Goal: Task Accomplishment & Management: Manage account settings

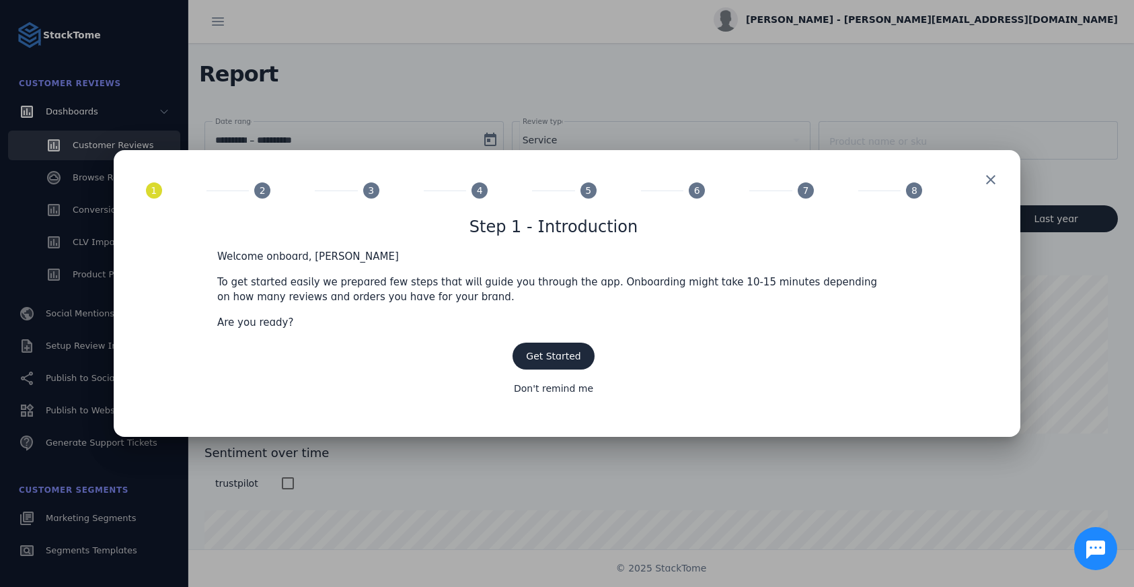
click at [692, 67] on div at bounding box center [567, 293] width 1134 height 587
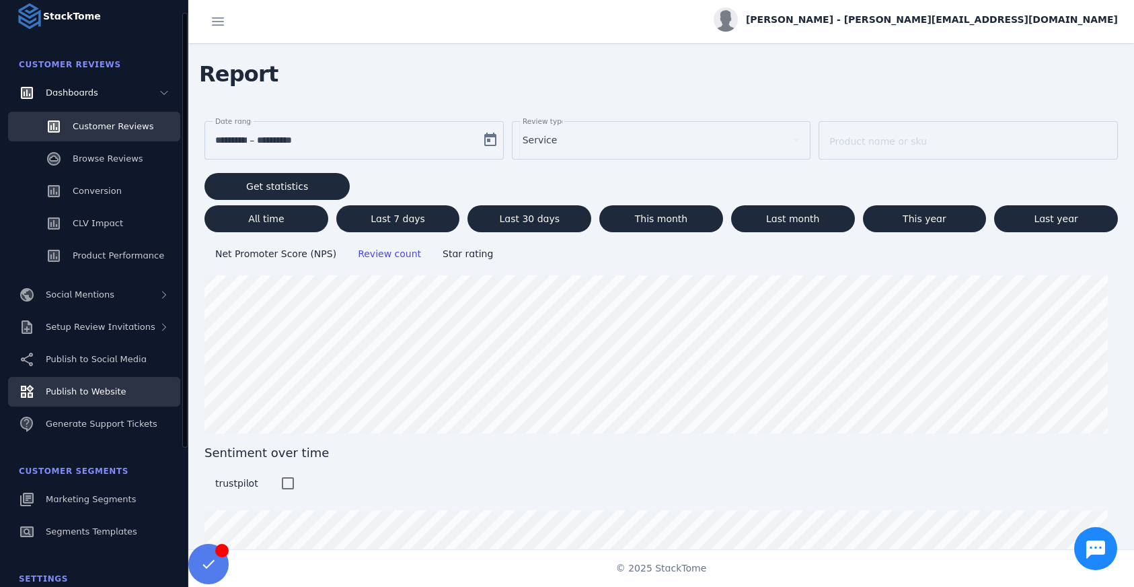
scroll to position [87, 0]
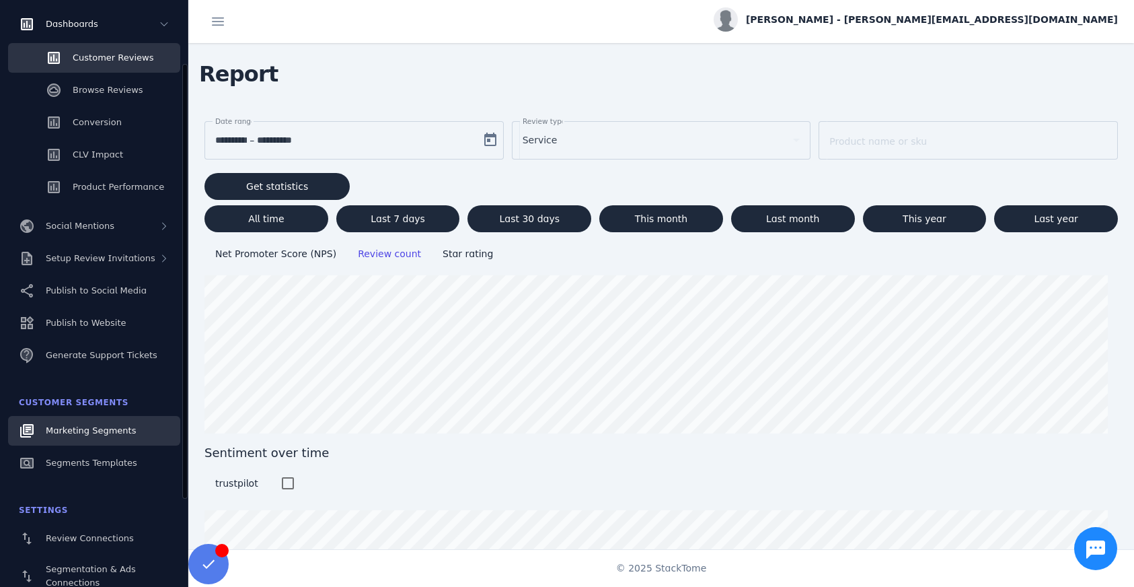
click at [131, 439] on link "Marketing Segments" at bounding box center [94, 431] width 172 height 30
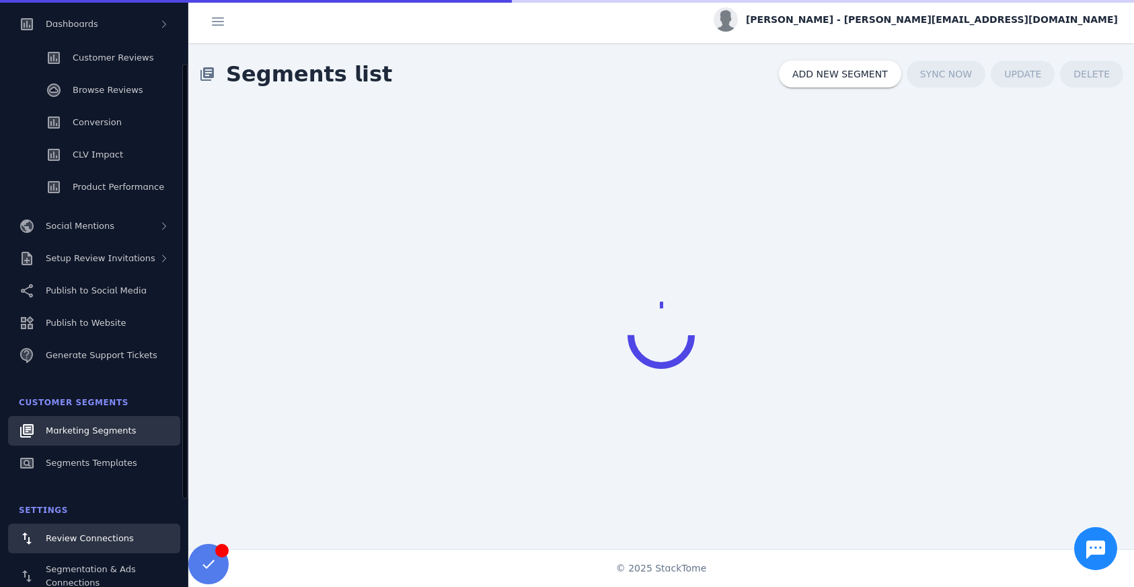
scroll to position [38, 0]
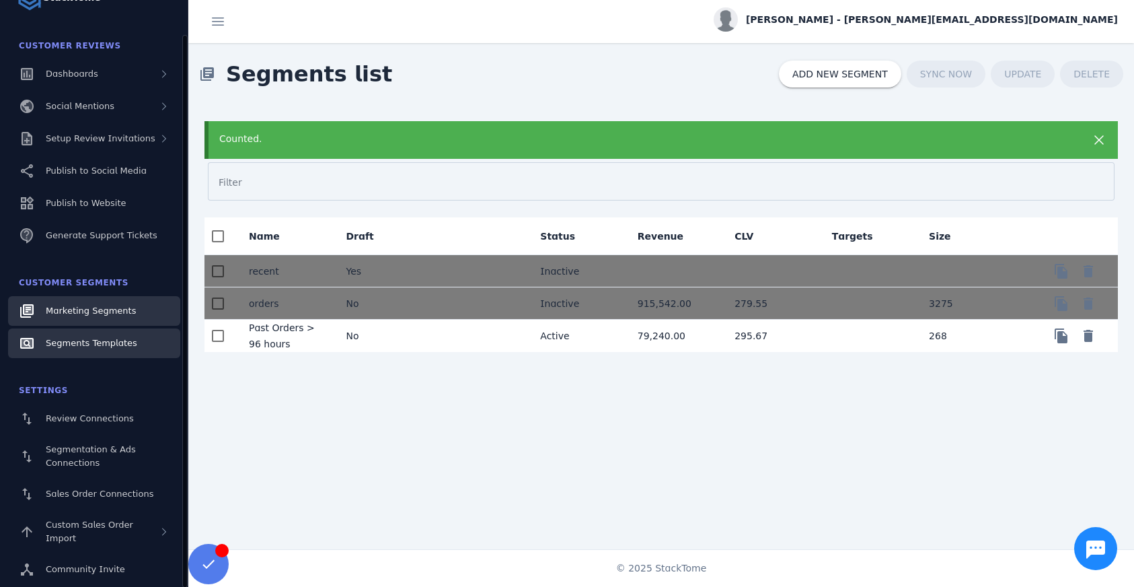
click at [112, 350] on link "Segments Templates" at bounding box center [94, 343] width 172 height 30
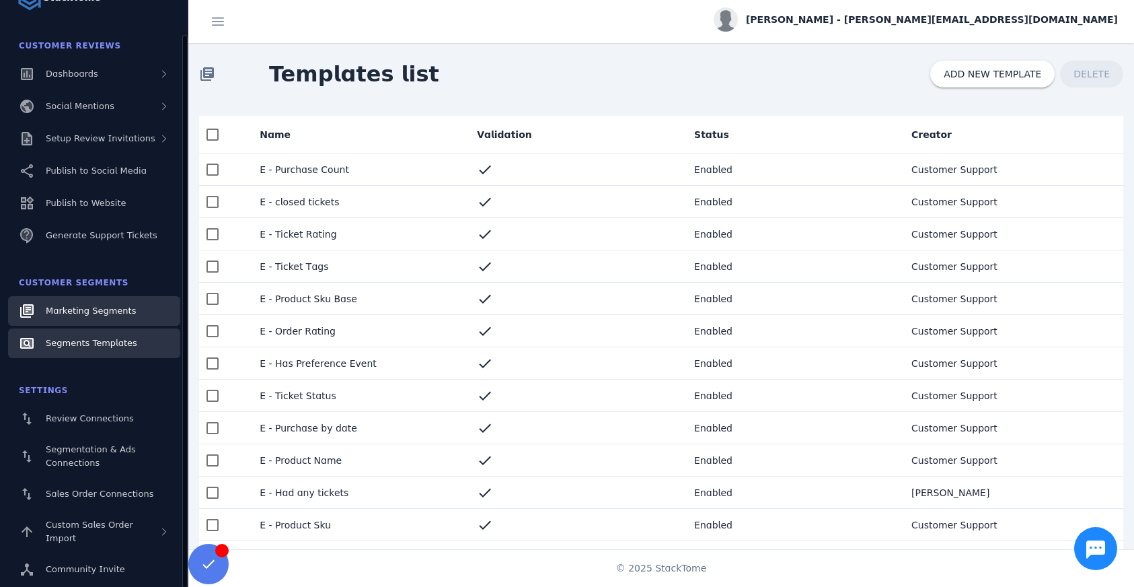
click at [111, 308] on span "Marketing Segments" at bounding box center [91, 310] width 90 height 10
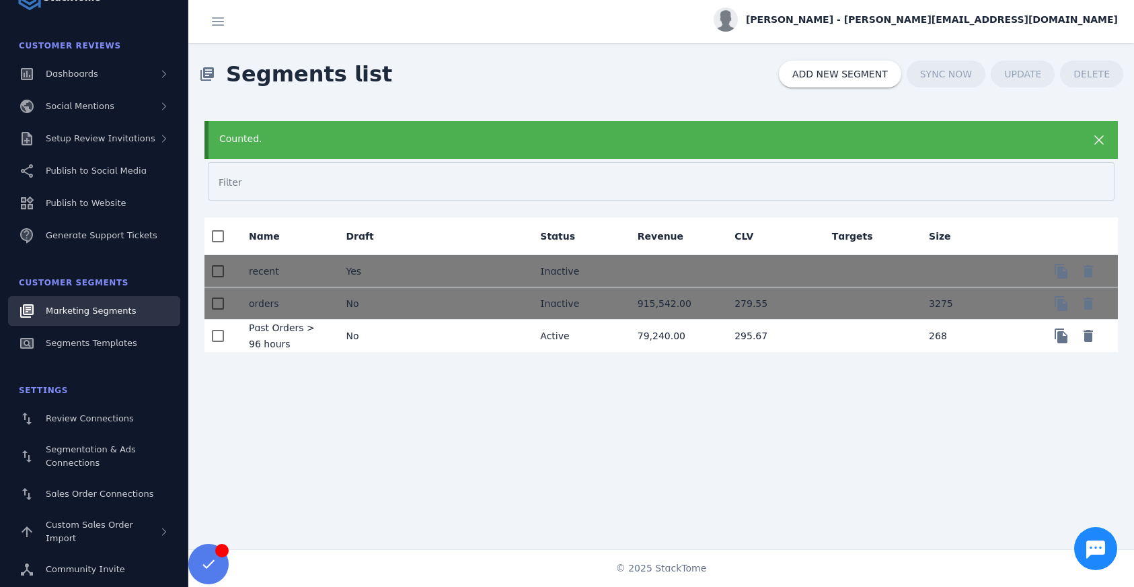
click at [706, 341] on mat-cell "79,240.00" at bounding box center [675, 336] width 97 height 32
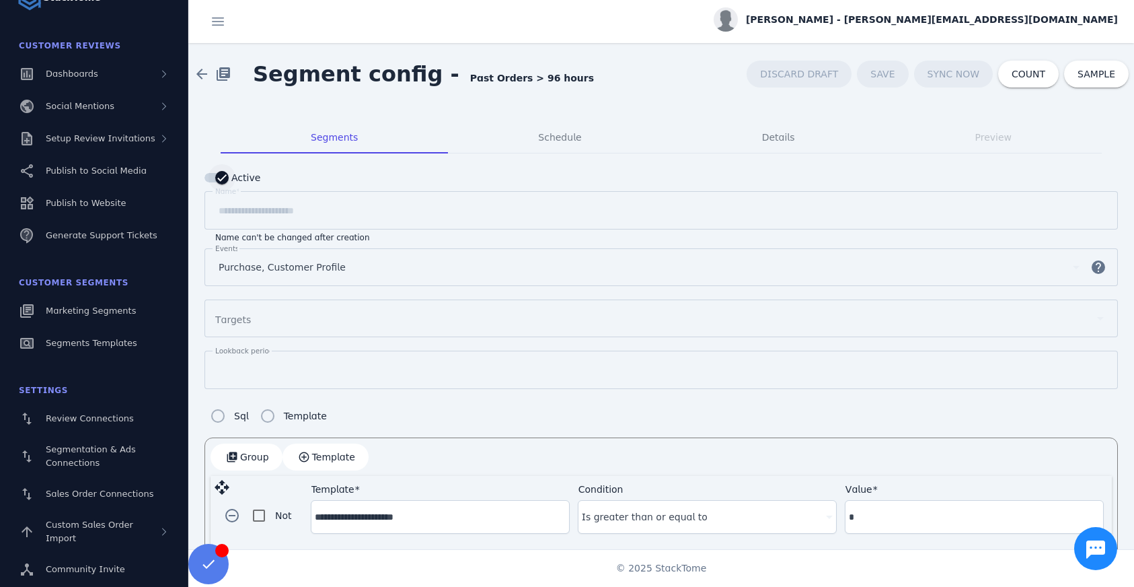
click at [227, 182] on icon "button" at bounding box center [222, 178] width 12 height 12
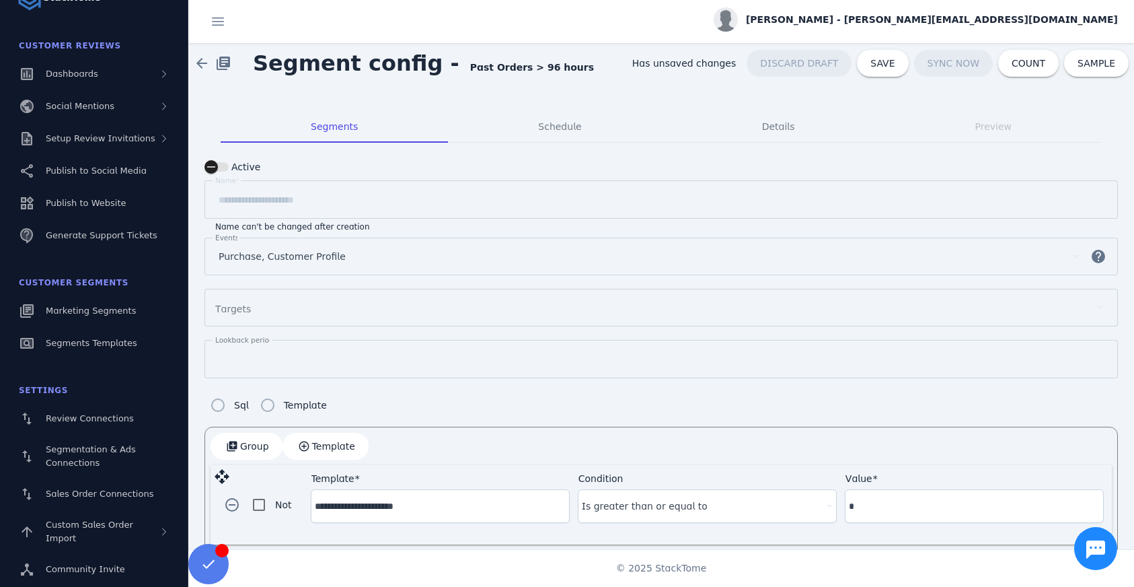
scroll to position [15, 0]
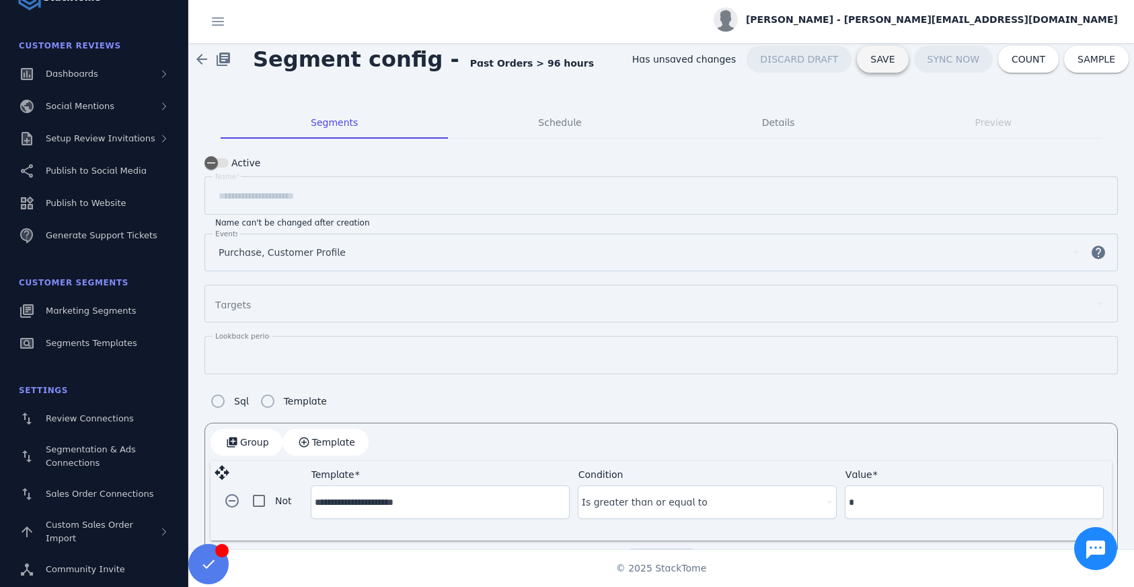
click at [881, 61] on span "SAVE" at bounding box center [883, 59] width 24 height 9
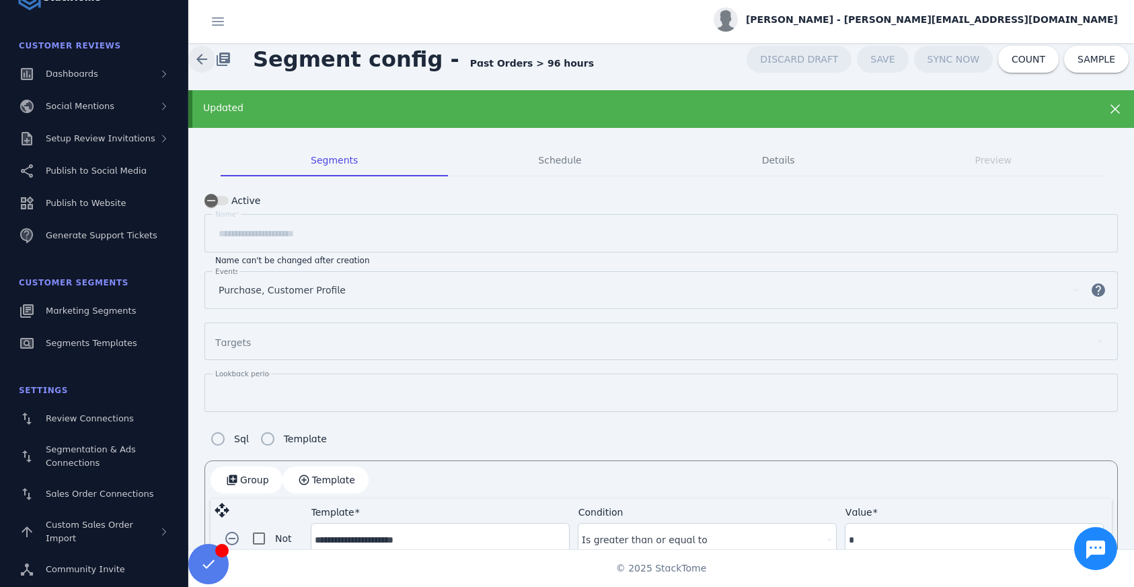
click at [202, 61] on span at bounding box center [202, 59] width 32 height 32
